Goal: Information Seeking & Learning: Learn about a topic

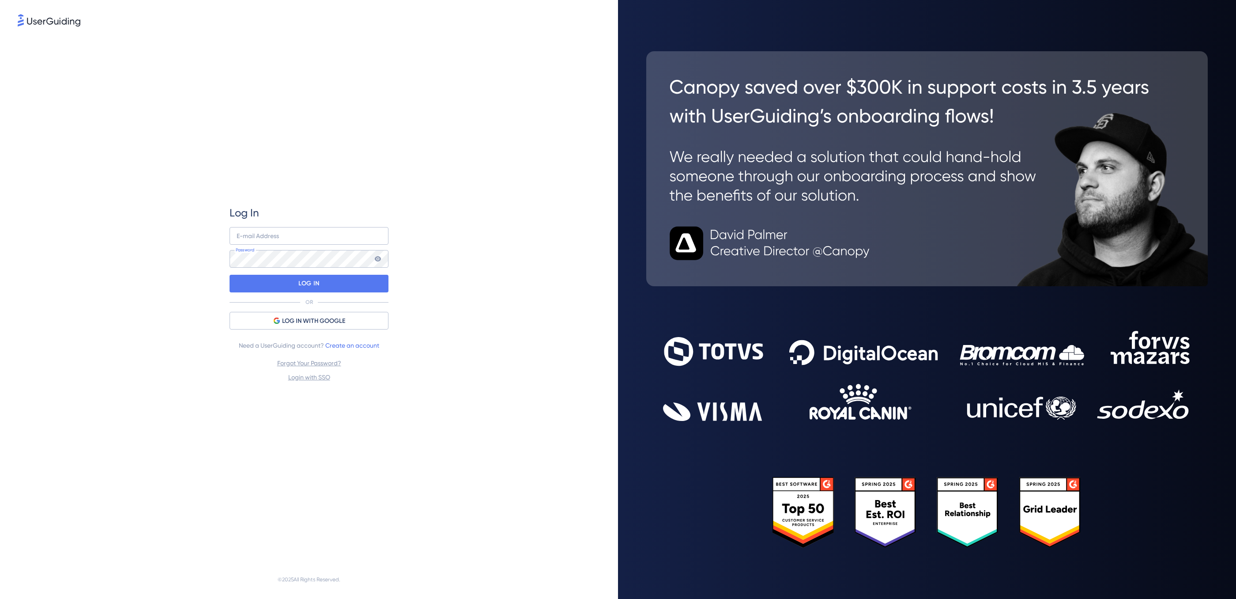
type input "[PERSON_NAME][EMAIL_ADDRESS][DOMAIN_NAME]"
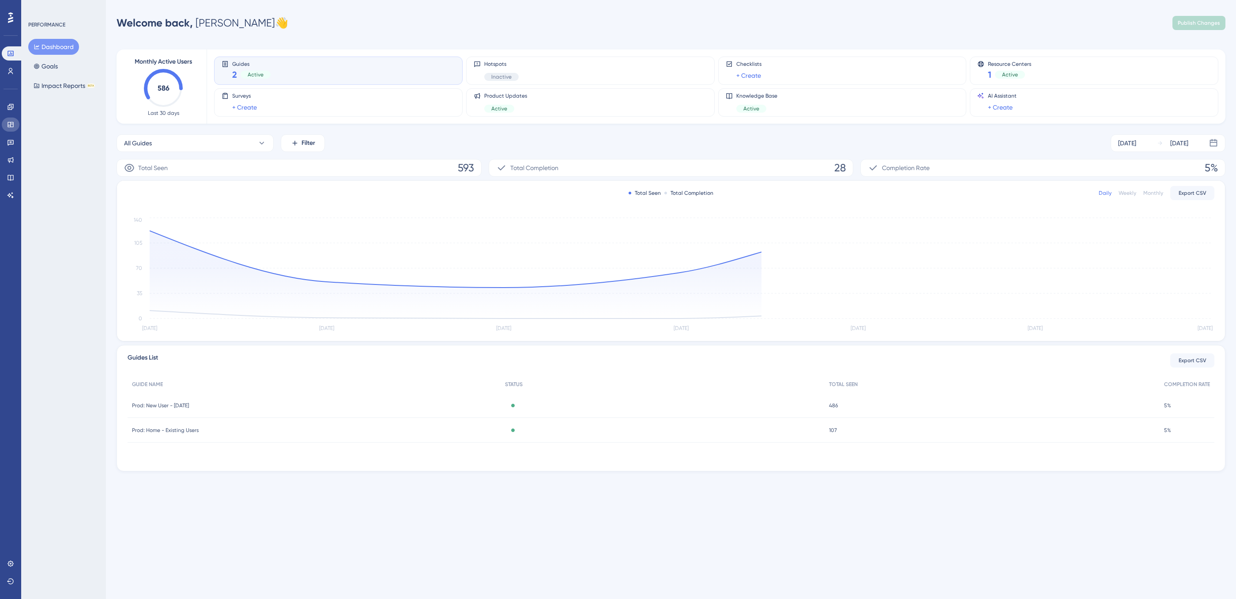
click at [8, 118] on link at bounding box center [11, 124] width 18 height 14
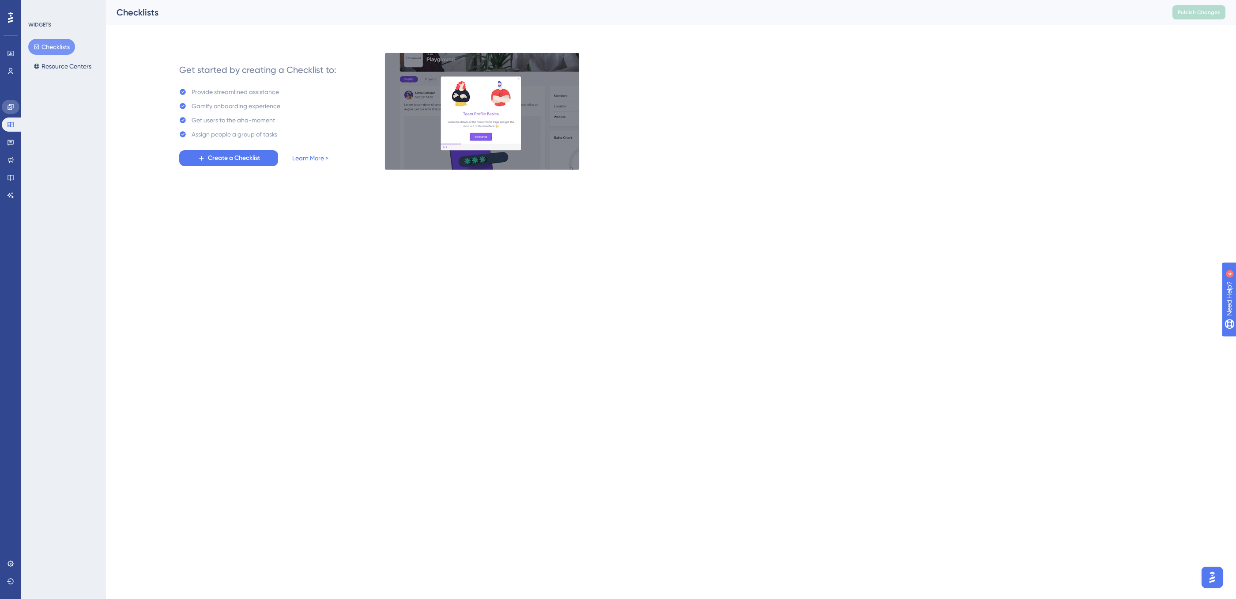
click at [11, 106] on icon at bounding box center [11, 107] width 6 height 6
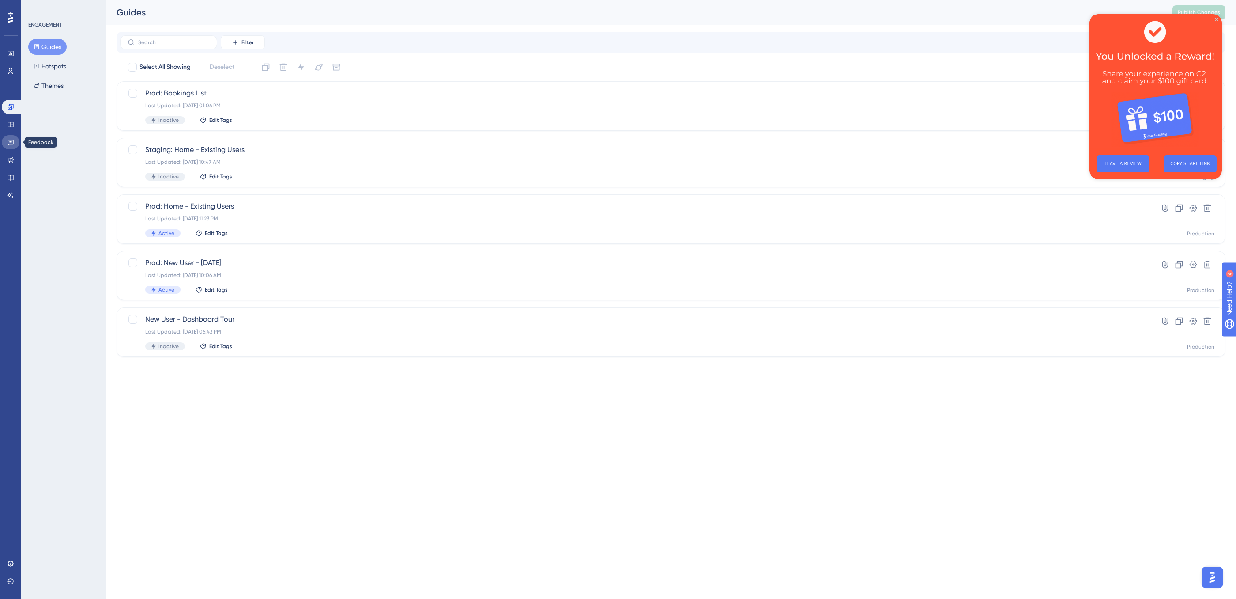
click at [11, 141] on icon at bounding box center [10, 142] width 7 height 7
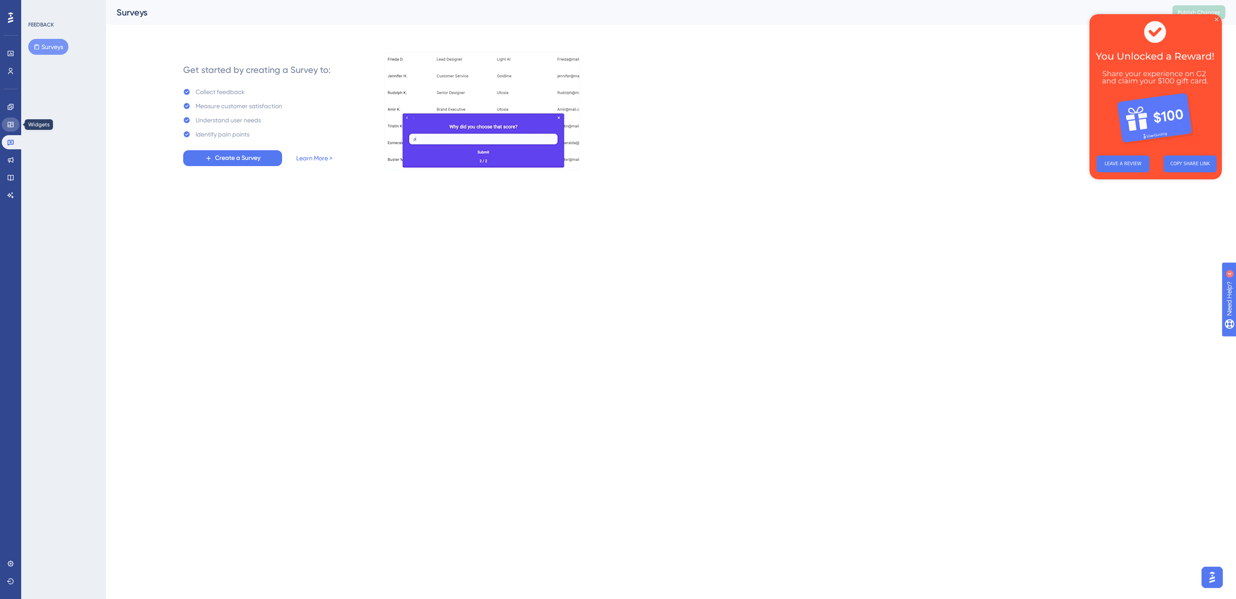
click at [11, 120] on link at bounding box center [11, 124] width 18 height 14
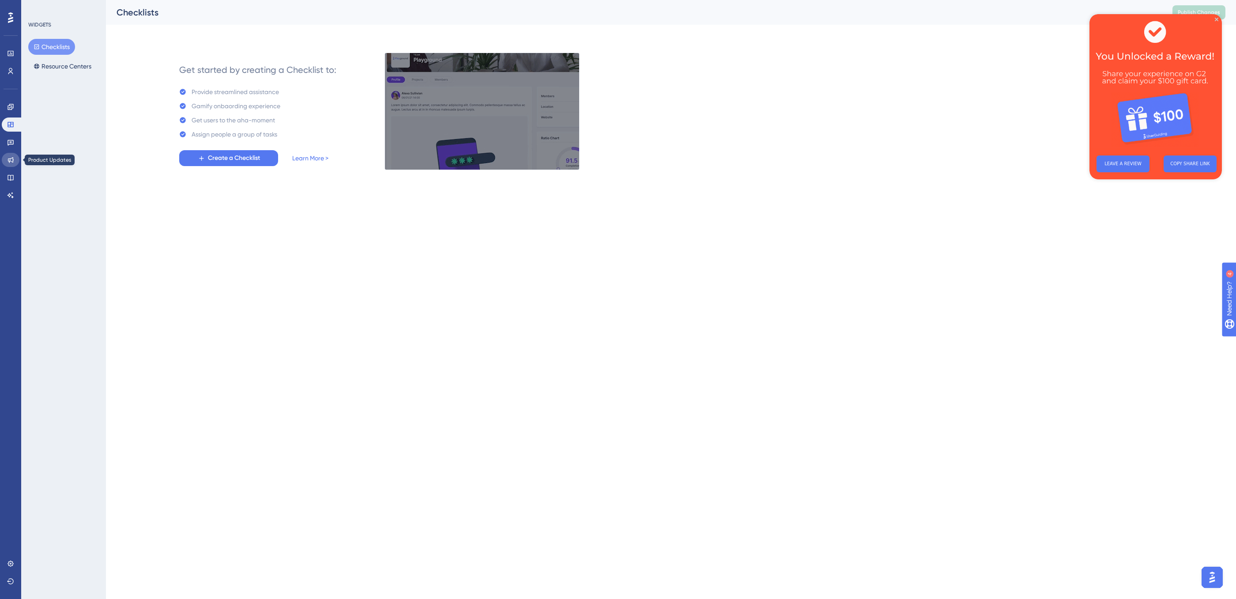
click at [9, 159] on icon at bounding box center [11, 160] width 6 height 6
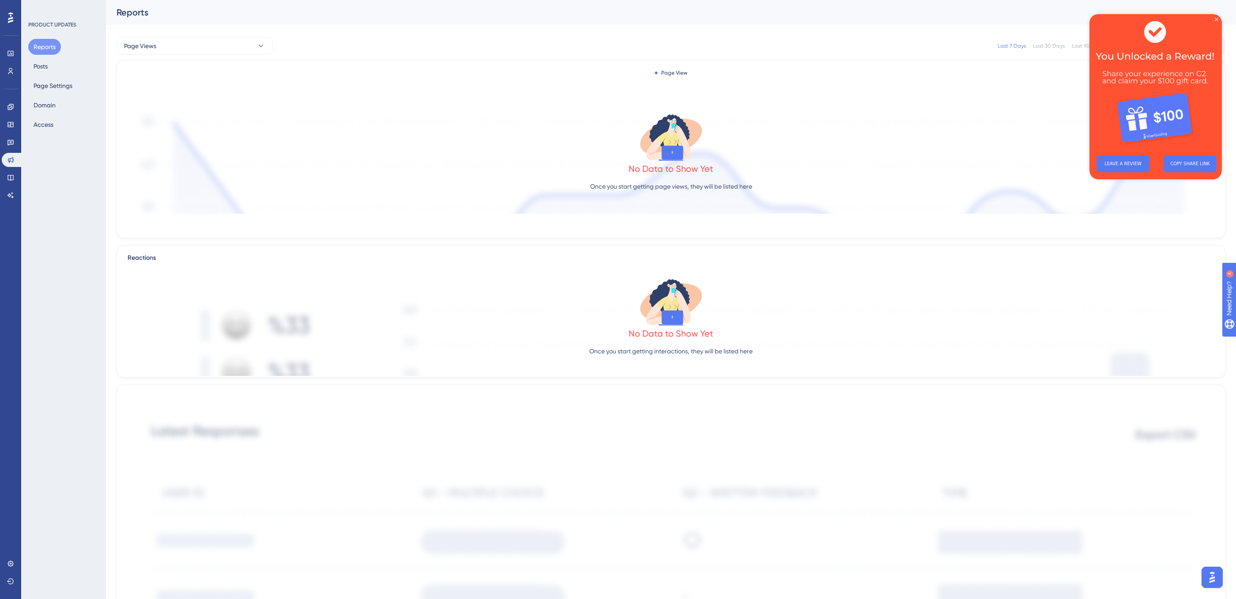
click at [57, 67] on div "Reports Posts Page Settings Domain Access" at bounding box center [64, 86] width 72 height 94
click at [36, 66] on button "Posts" at bounding box center [40, 66] width 25 height 16
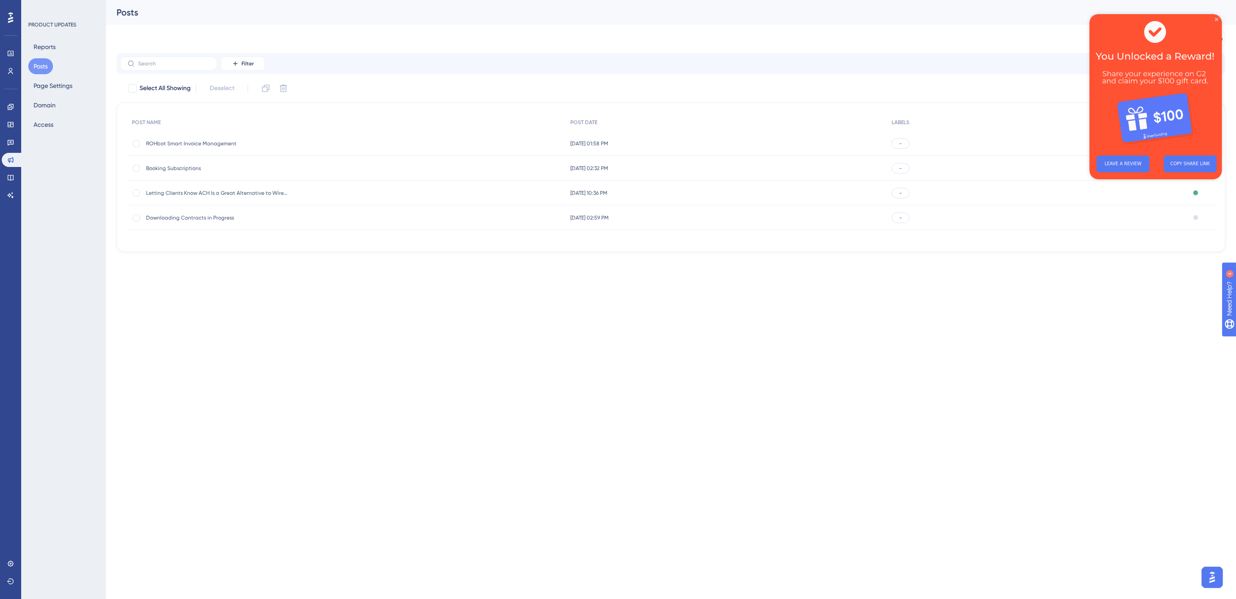
click at [204, 144] on span "ROHbot Smart Invoice Management" at bounding box center [216, 143] width 141 height 7
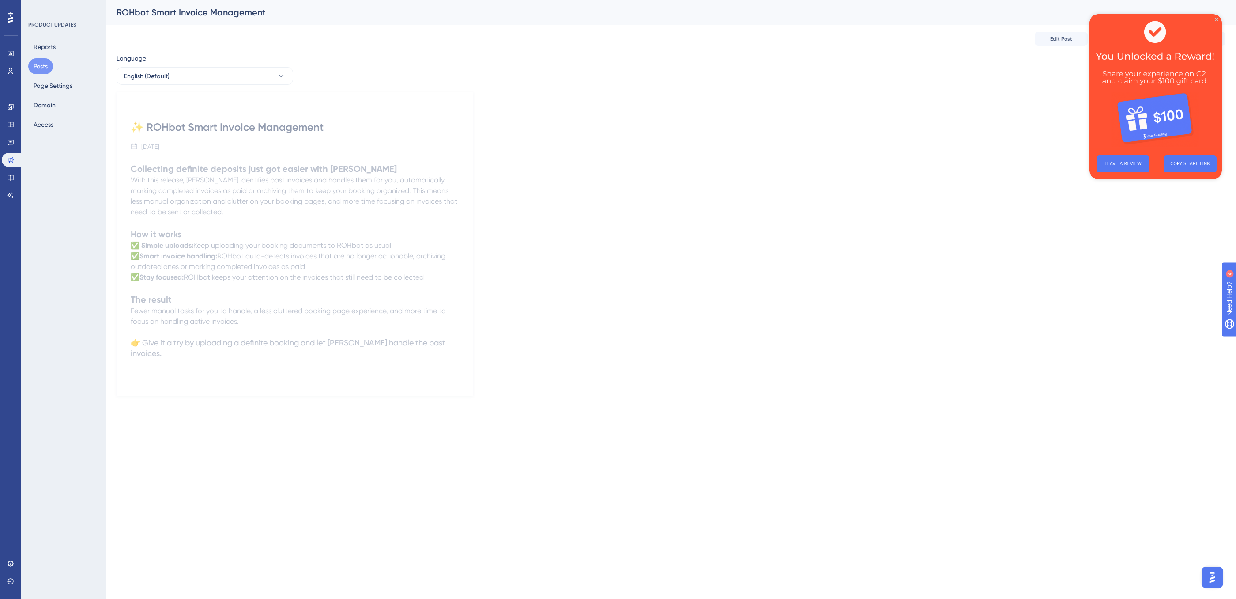
click at [230, 273] on span "ROHbot keeps your attention on the invoices that still need to be collected" at bounding box center [304, 277] width 240 height 8
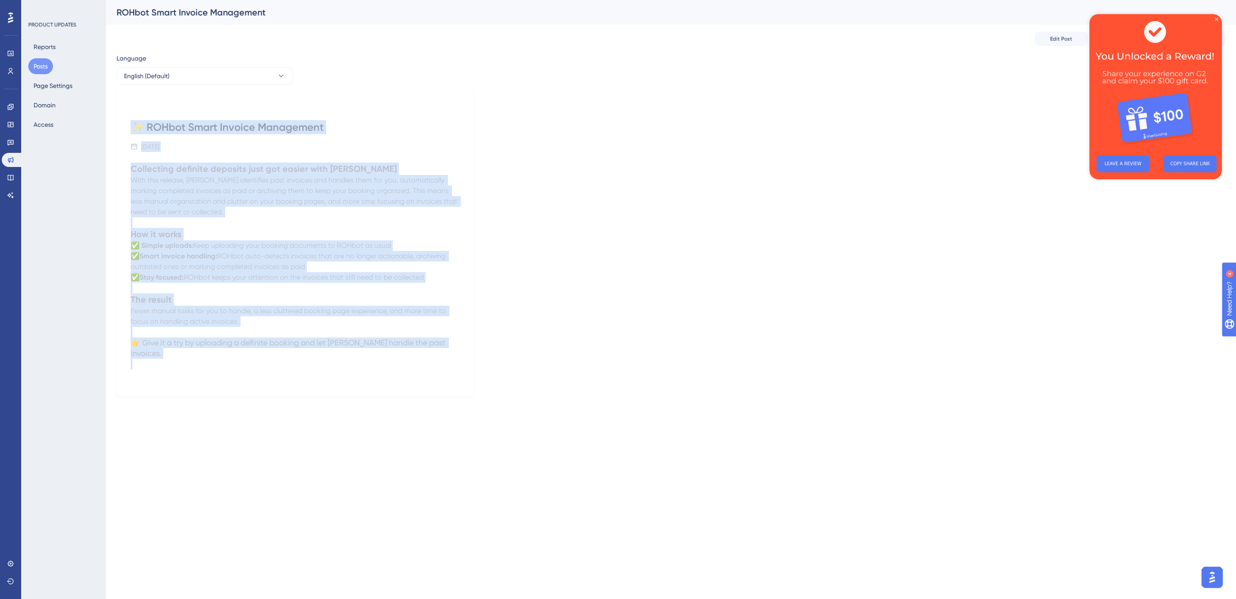
drag, startPoint x: 459, startPoint y: 350, endPoint x: 129, endPoint y: 132, distance: 396.1
click at [129, 132] on div "✨ ROHbot Smart Invoice Management [DATE] Collecting definite deposits just got …" at bounding box center [295, 244] width 357 height 304
copy div "✨ ROHbot Smart Invoice Management [DATE] Collecting definite deposits just got …"
click at [194, 169] on strong "Collecting definite deposits just got easier with [PERSON_NAME]" at bounding box center [264, 168] width 266 height 11
drag, startPoint x: 132, startPoint y: 169, endPoint x: 551, endPoint y: 355, distance: 458.2
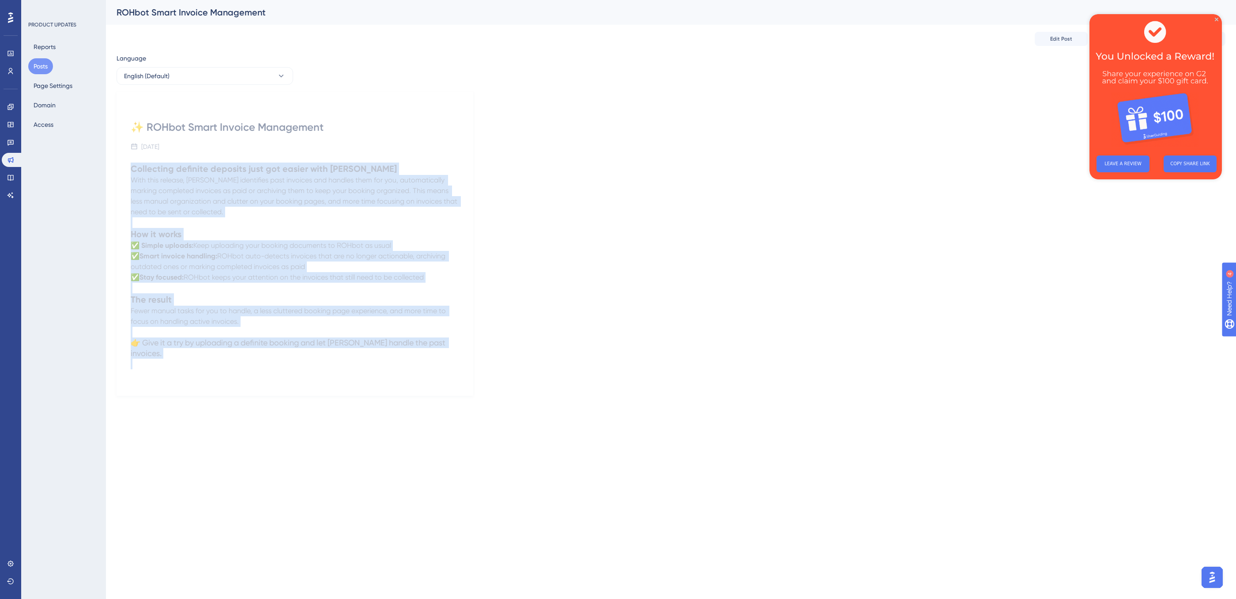
click at [551, 357] on div "✨ ROHbot Smart Invoice Management [DATE] Collecting definite deposits just got …" at bounding box center [671, 244] width 1109 height 304
copy div "Collecting definite deposits just got easier with ROHbot With this release, [PE…"
